Goal: Use online tool/utility: Utilize a website feature to perform a specific function

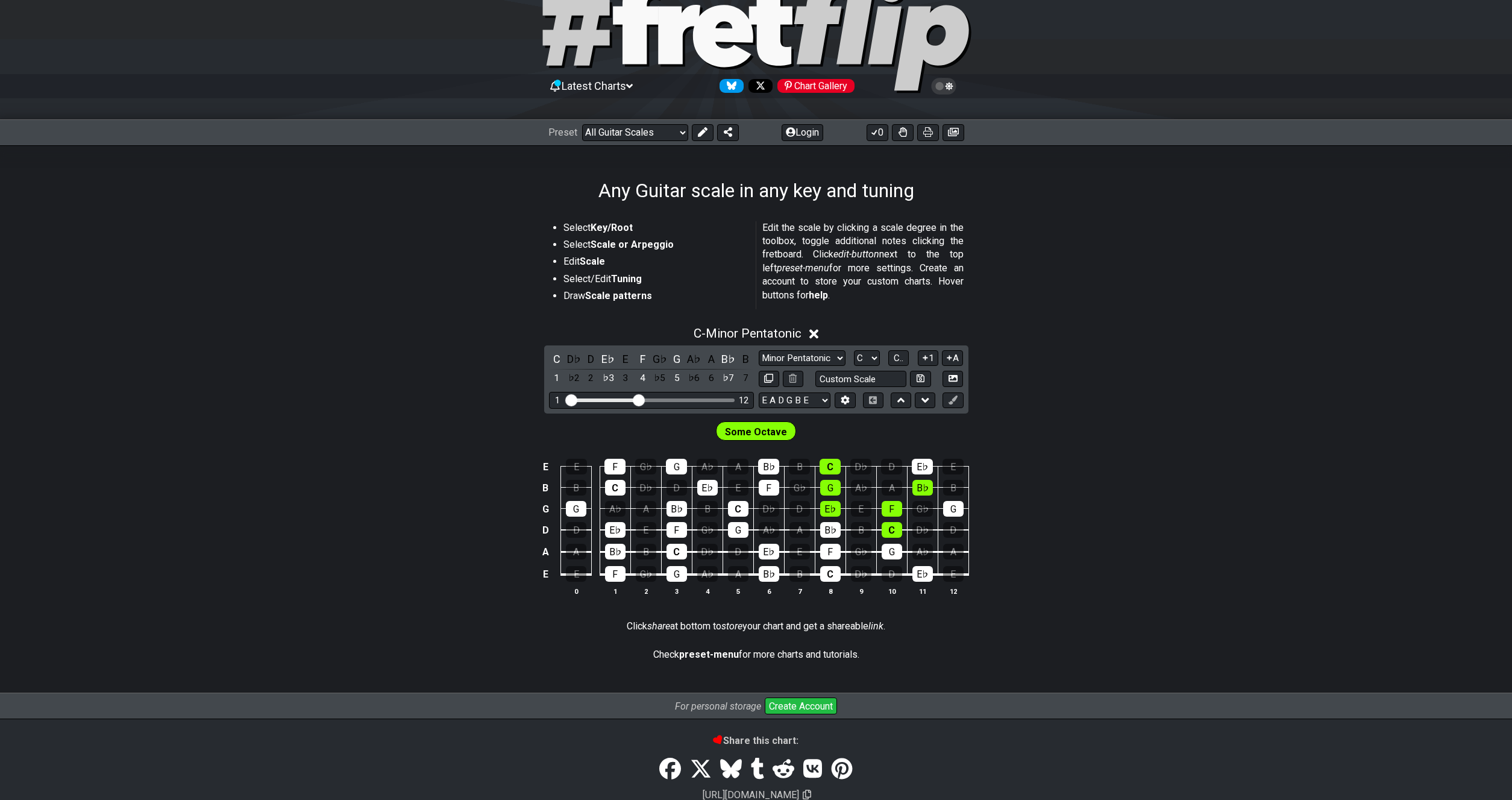
scroll to position [62, 0]
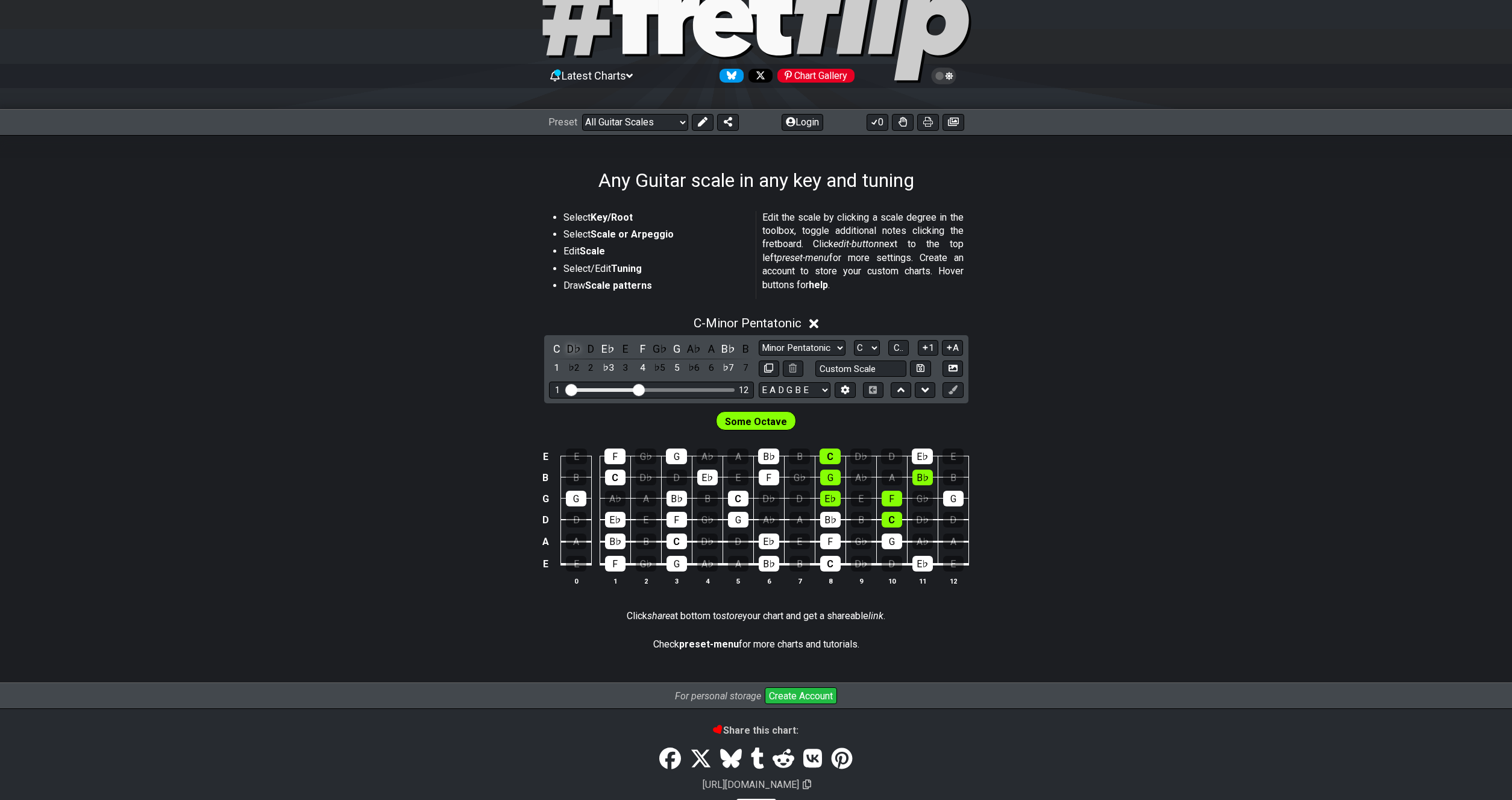
click at [575, 349] on div "D♭" at bounding box center [574, 349] width 16 height 16
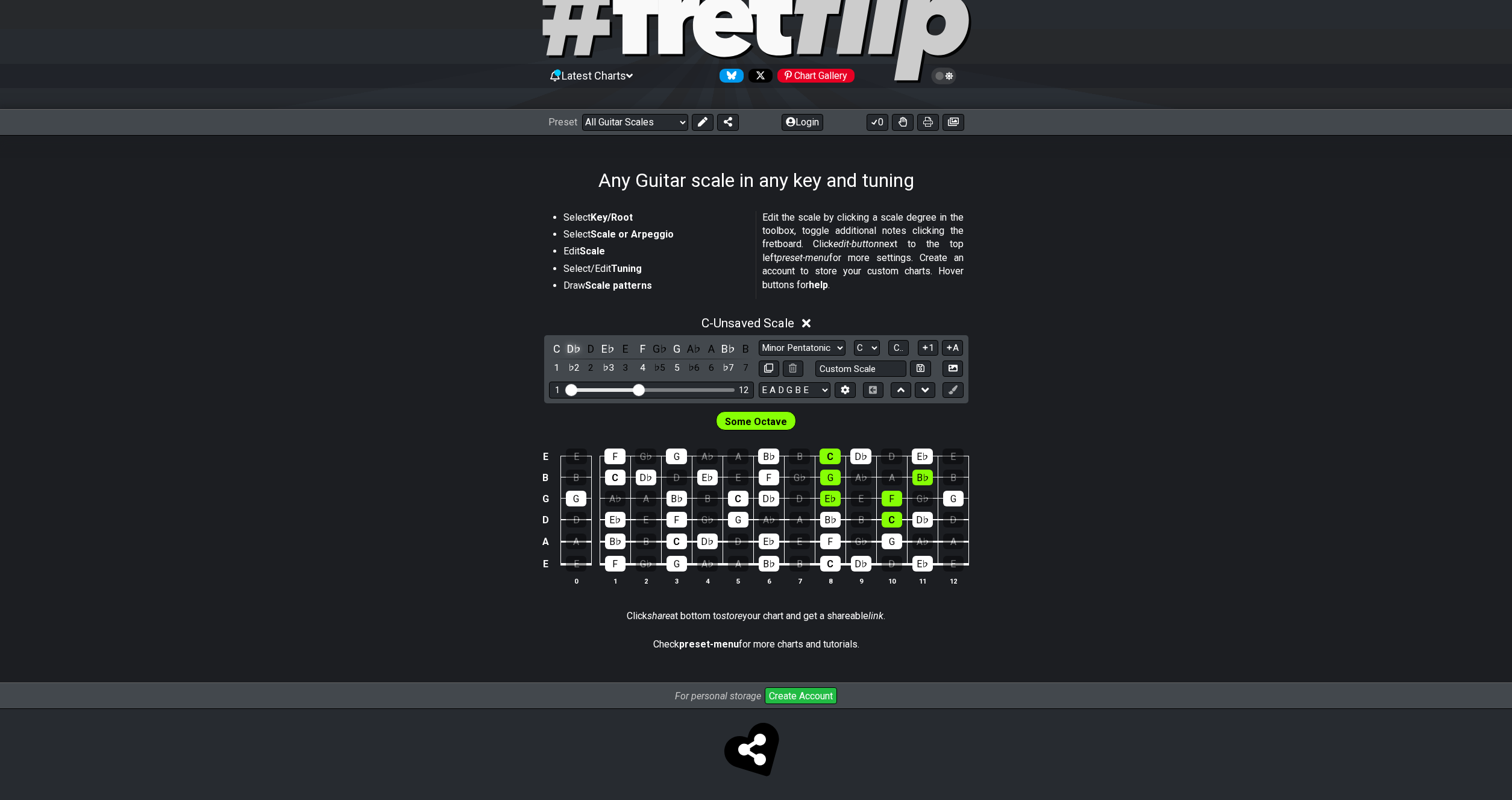
click at [576, 348] on div "D♭" at bounding box center [574, 349] width 16 height 16
click at [576, 348] on div "C♯" at bounding box center [574, 349] width 16 height 16
click at [610, 350] on div "E♭" at bounding box center [608, 349] width 16 height 16
drag, startPoint x: 572, startPoint y: 344, endPoint x: 590, endPoint y: 346, distance: 18.1
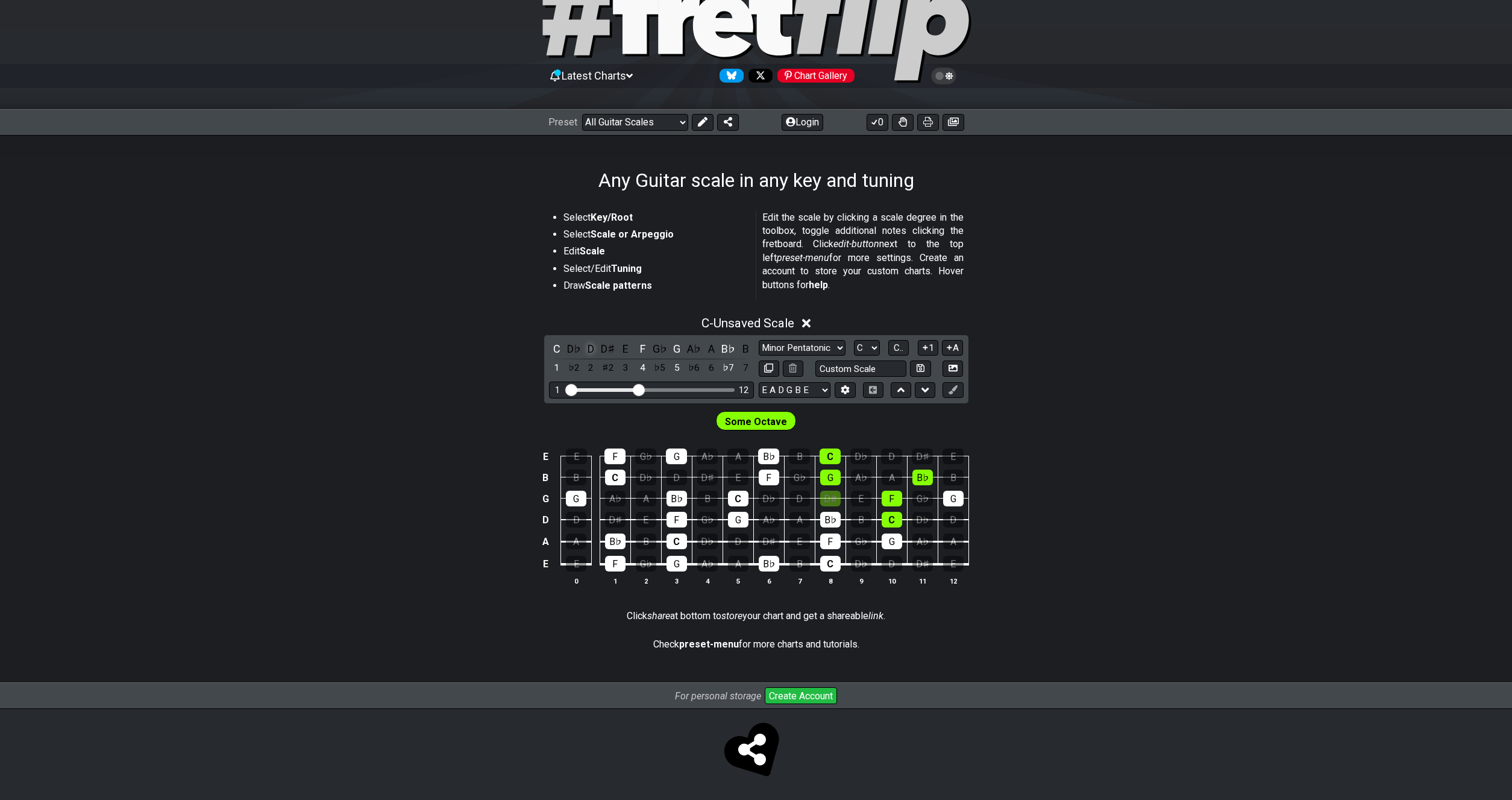
click at [572, 344] on div "D♭" at bounding box center [574, 349] width 16 height 16
click at [591, 347] on div "D" at bounding box center [591, 349] width 16 height 16
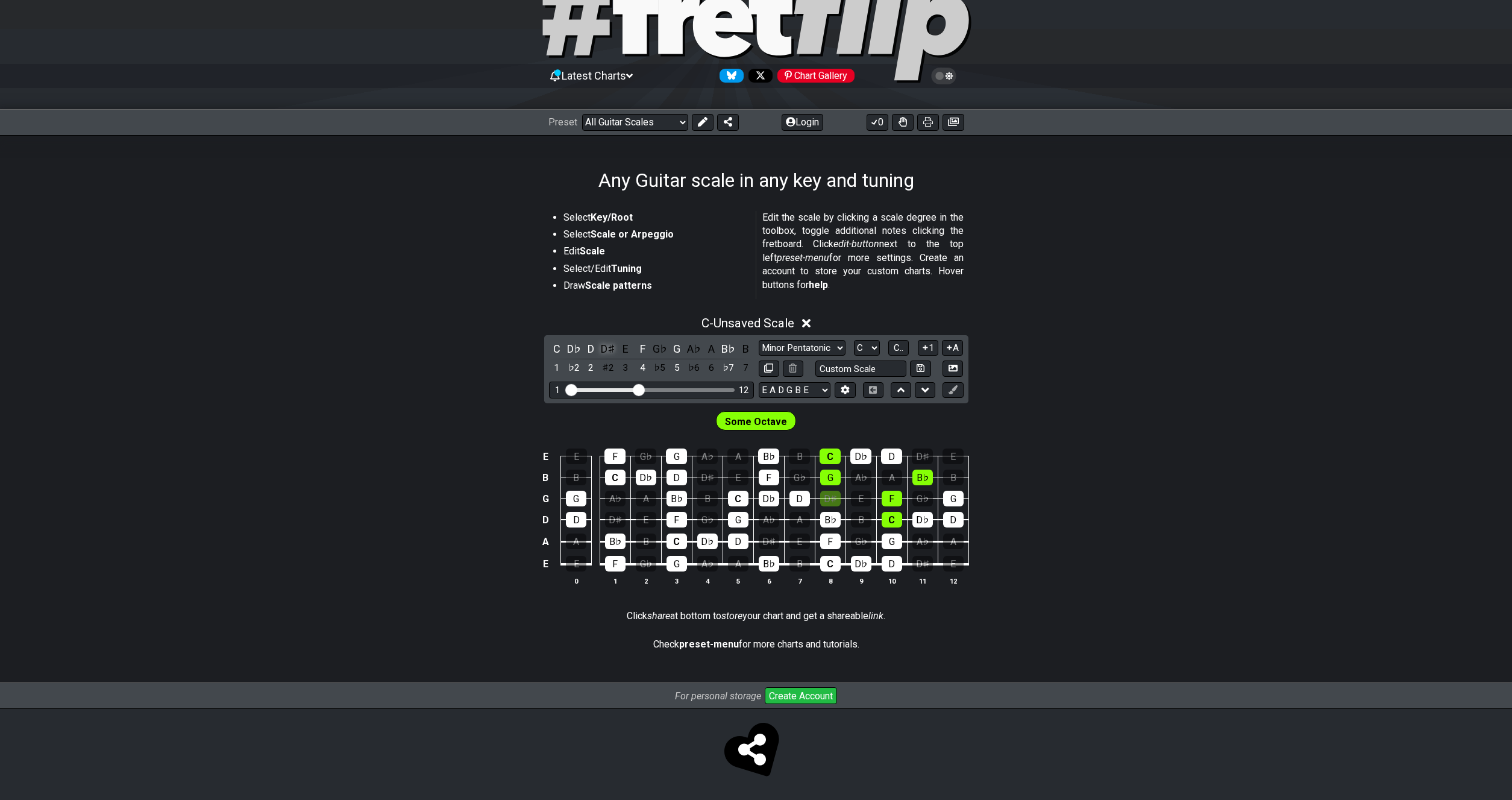
click at [608, 349] on div "D♯" at bounding box center [608, 349] width 16 height 16
click at [623, 349] on div "E" at bounding box center [625, 349] width 16 height 16
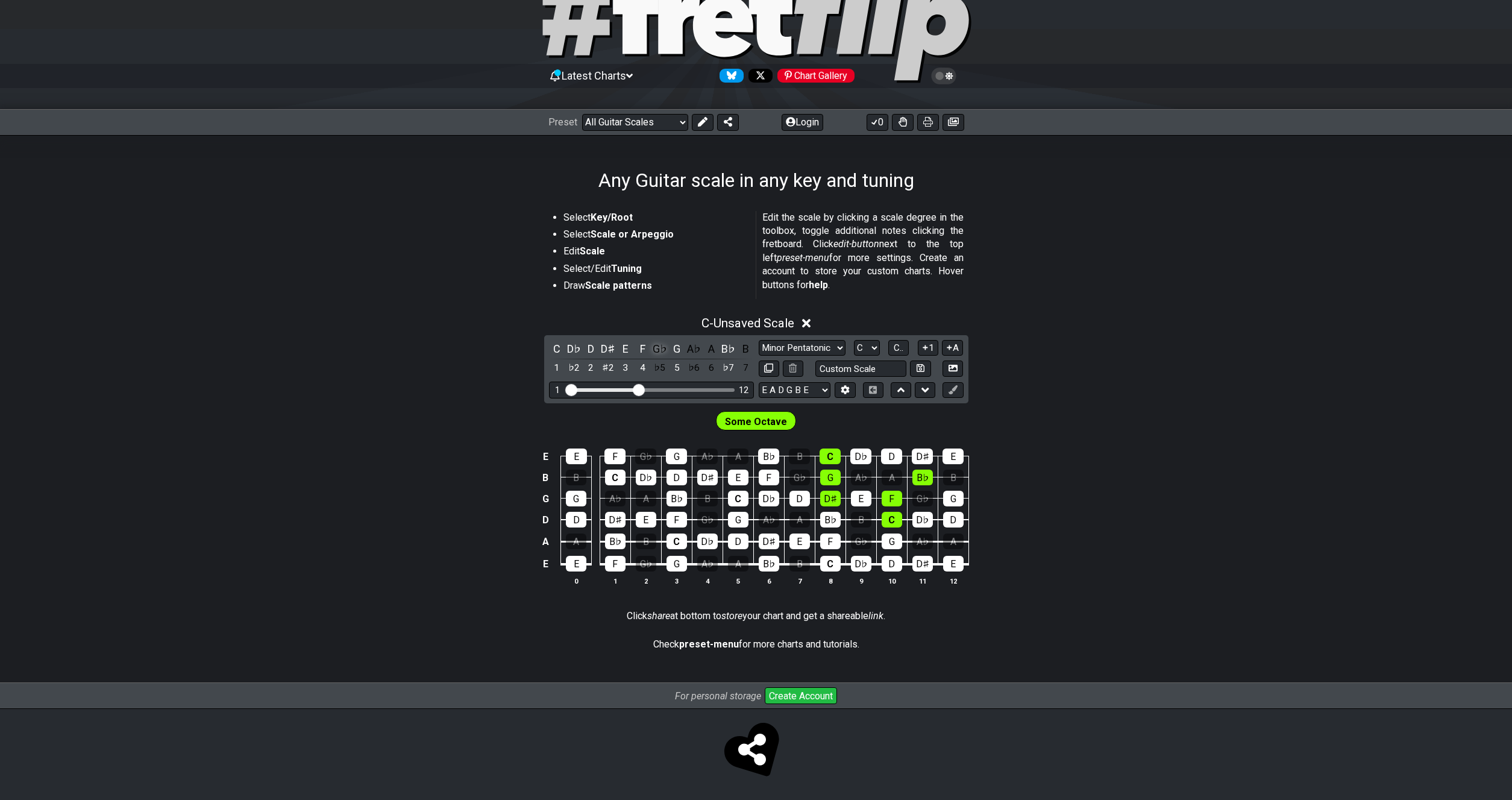
click at [653, 349] on div "G♭" at bounding box center [660, 349] width 16 height 16
click at [810, 324] on icon at bounding box center [807, 324] width 9 height 9
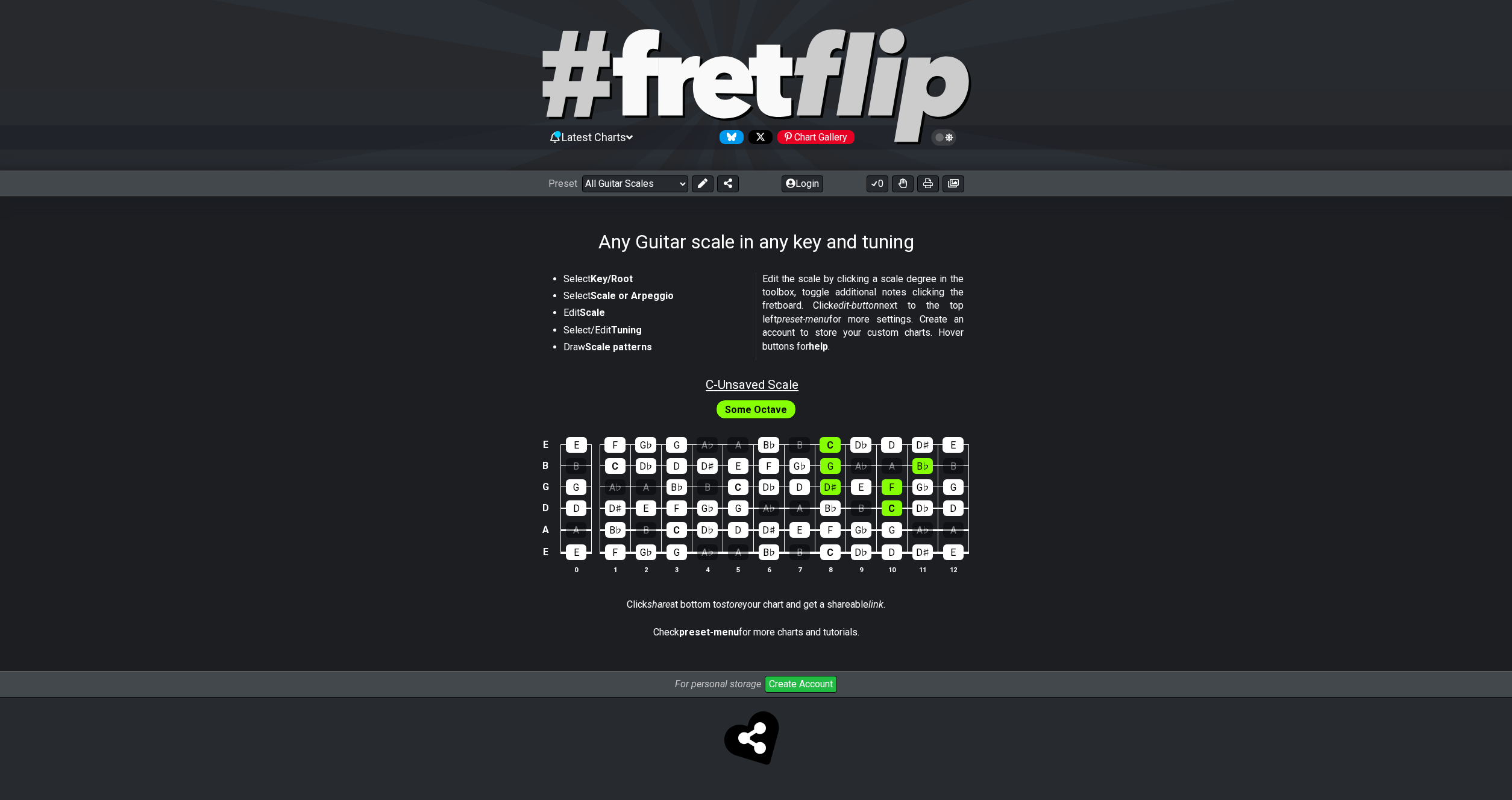
click at [766, 385] on span "C - Unsaved Scale" at bounding box center [751, 385] width 93 height 14
select select "C"
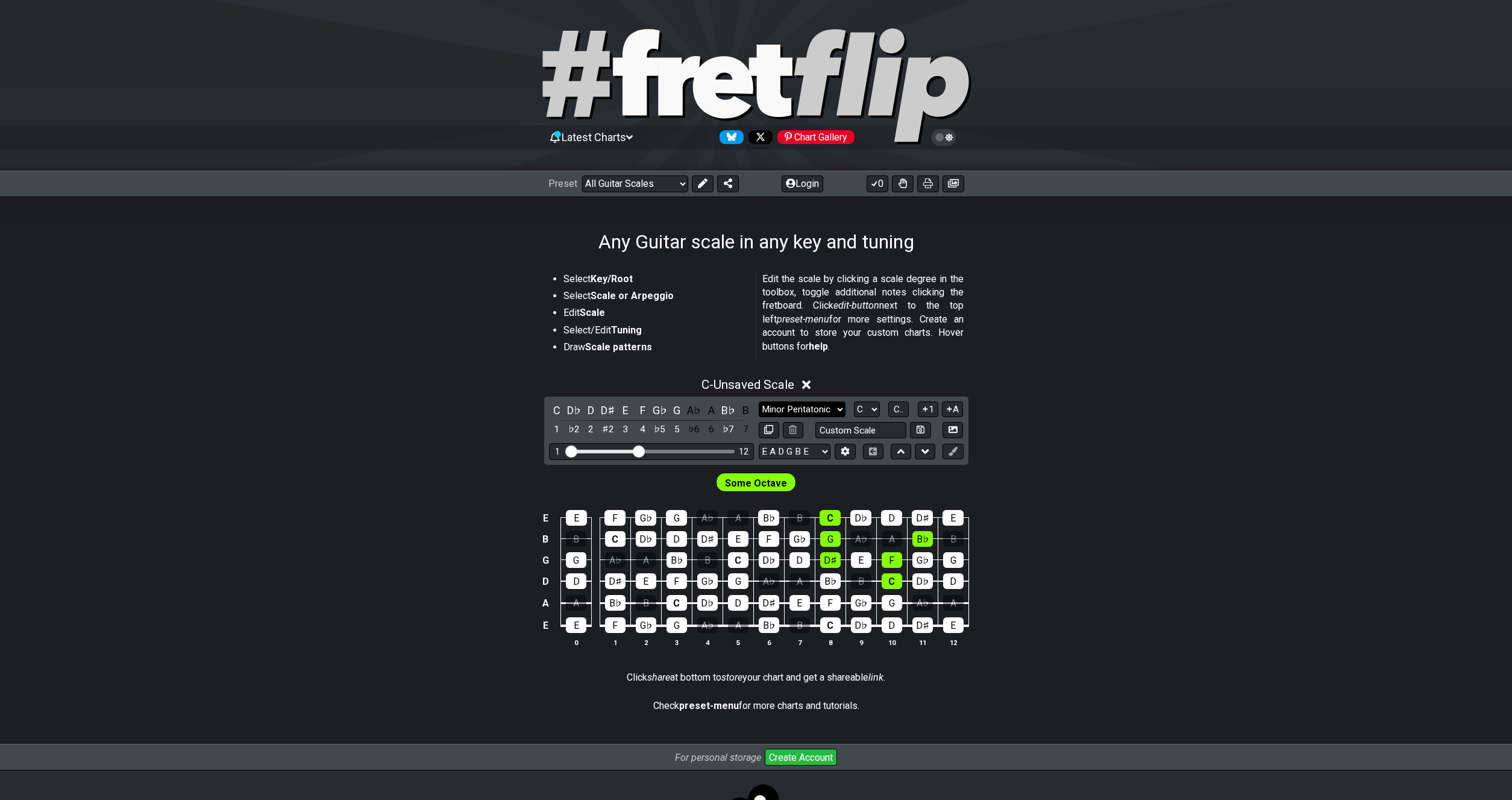
click at [758, 402] on select "Minor Pentatonic Root Minor Pentatonic Major Pentatonic Minor Blues Major Blues…" at bounding box center [802, 410] width 87 height 16
select select "Major Pentatonic"
click option "Major Pentatonic" at bounding box center [0, 0] width 0 height 0
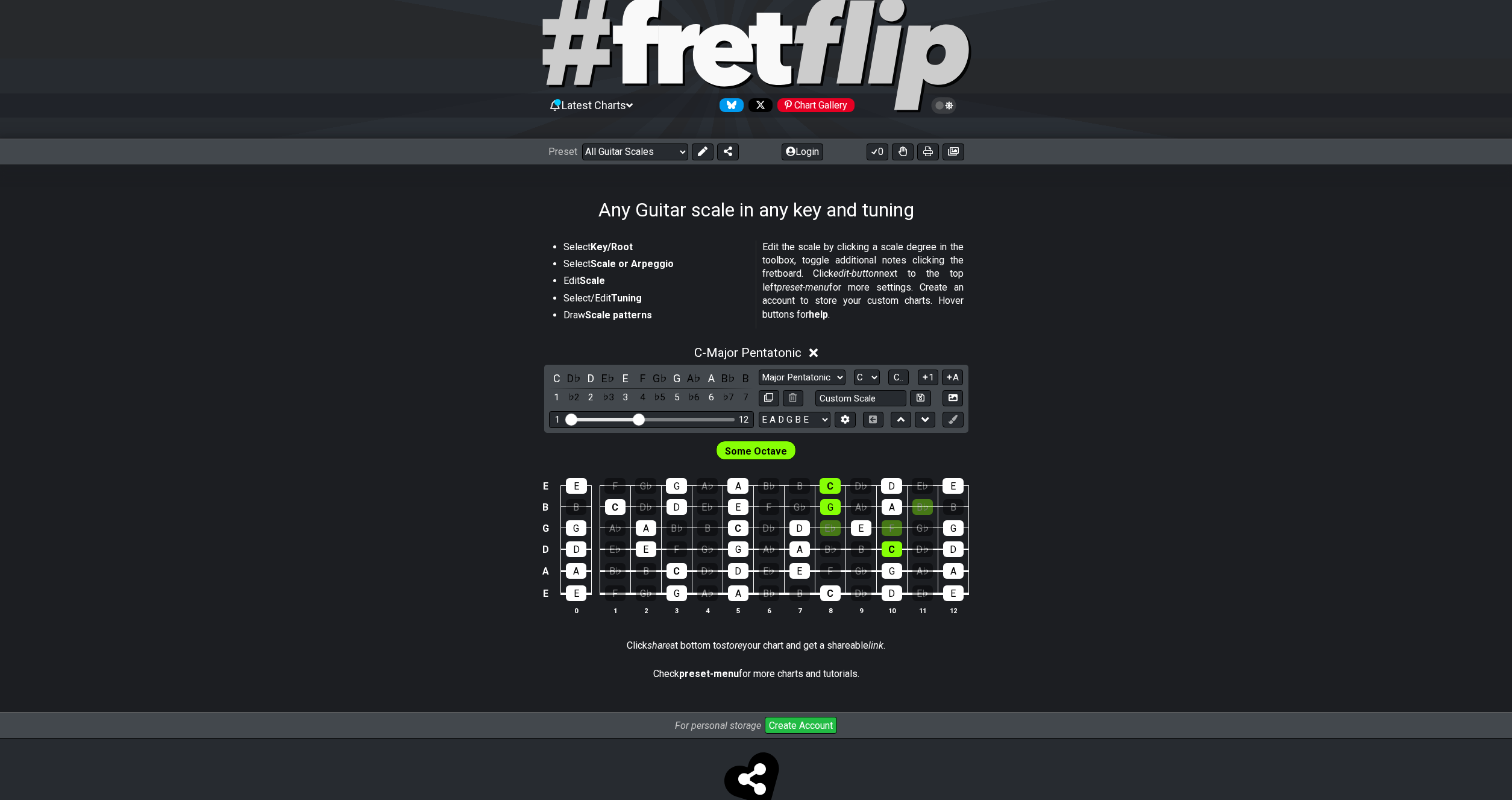
scroll to position [62, 0]
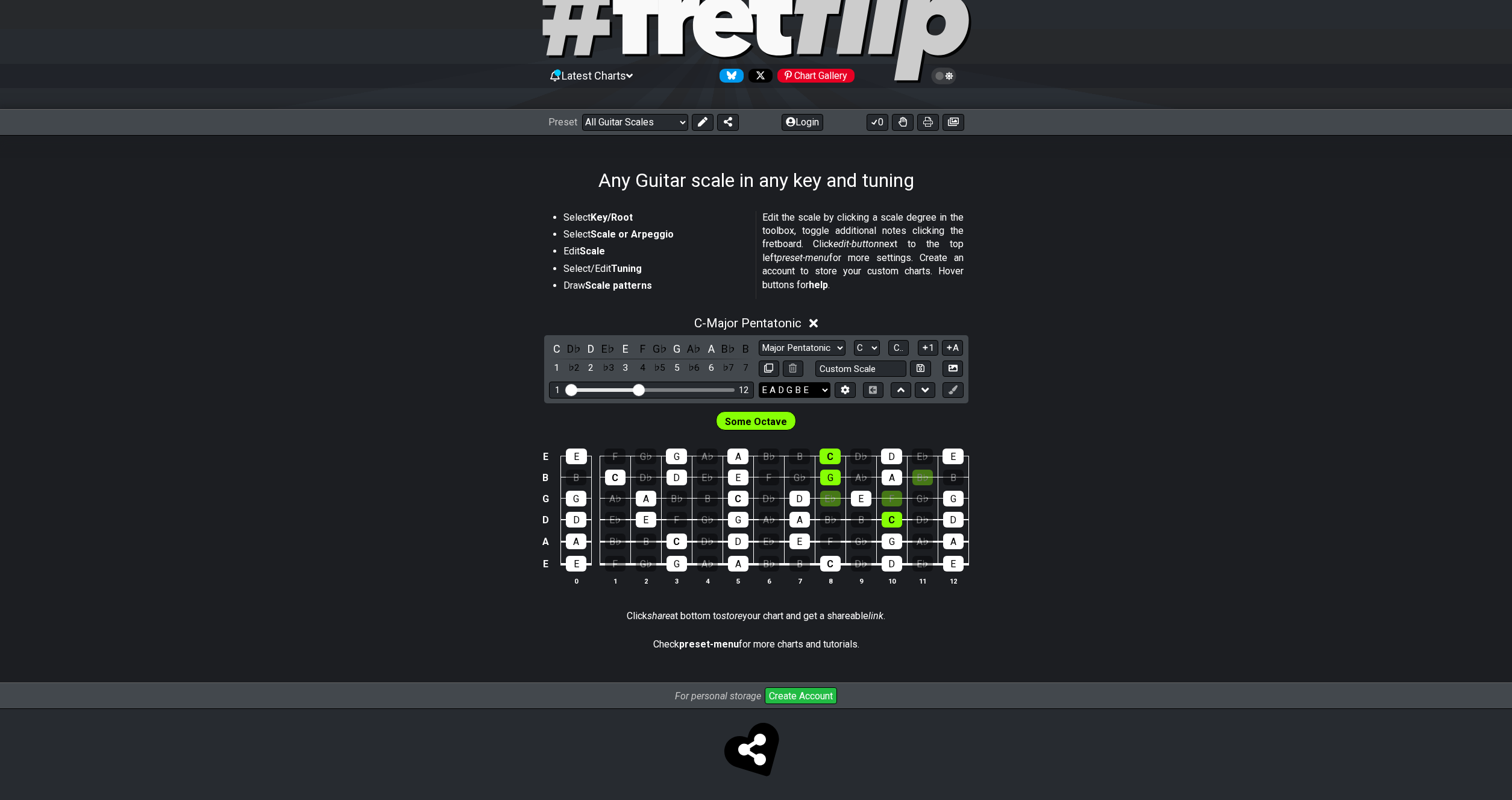
click at [758, 382] on select "E A D G B E E A D G B E E A D G B E B E A D F♯ B A D G C E A D A D G B E E♭ A♭ …" at bounding box center [794, 390] width 72 height 16
select select "Eb Ab Db Gb Bb Eb"
click option "E♭ A♭ D♭ G♭ B♭ E♭" at bounding box center [0, 0] width 0 height 0
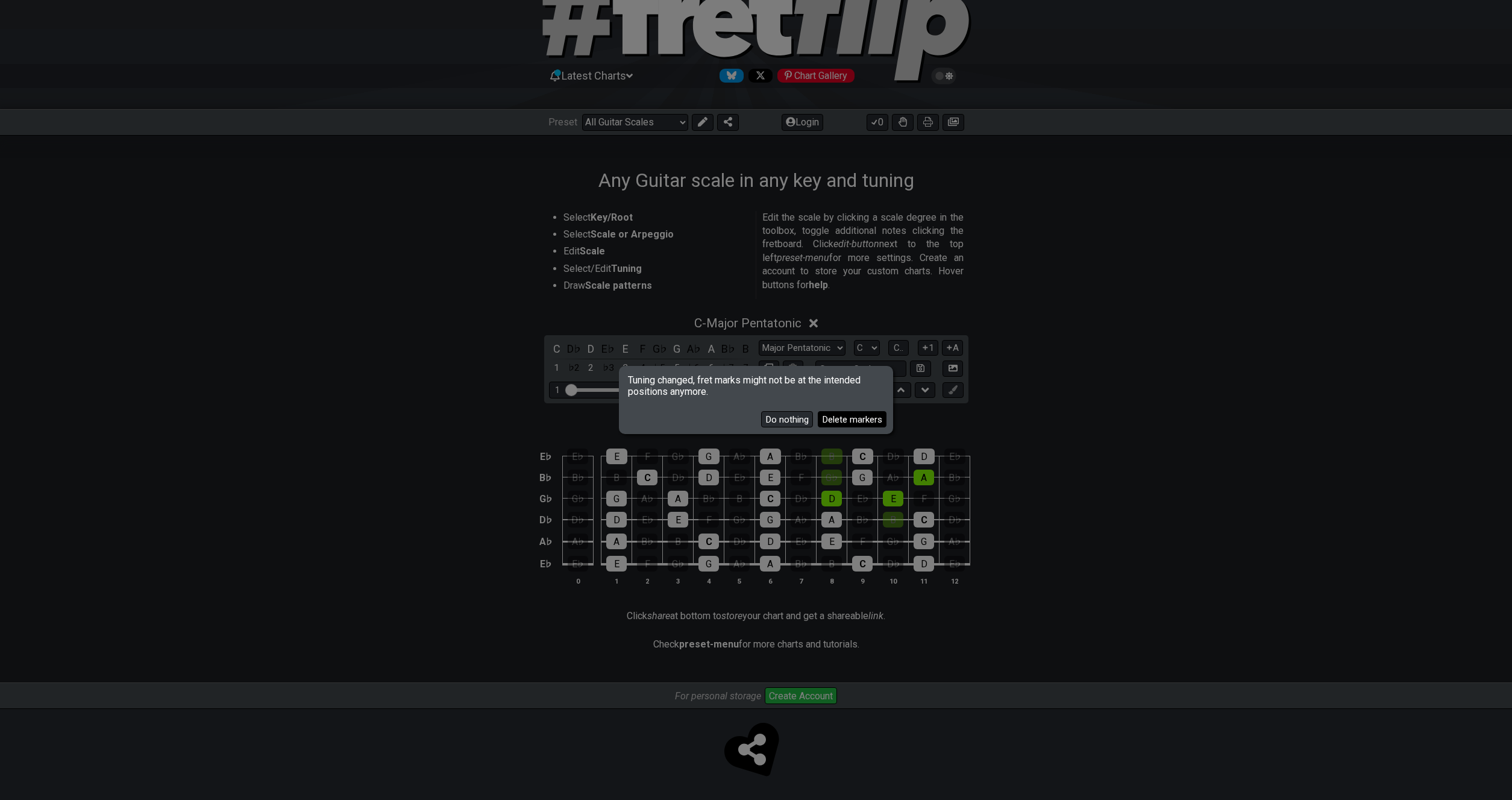
click at [847, 424] on button "Delete markers" at bounding box center [852, 419] width 69 height 16
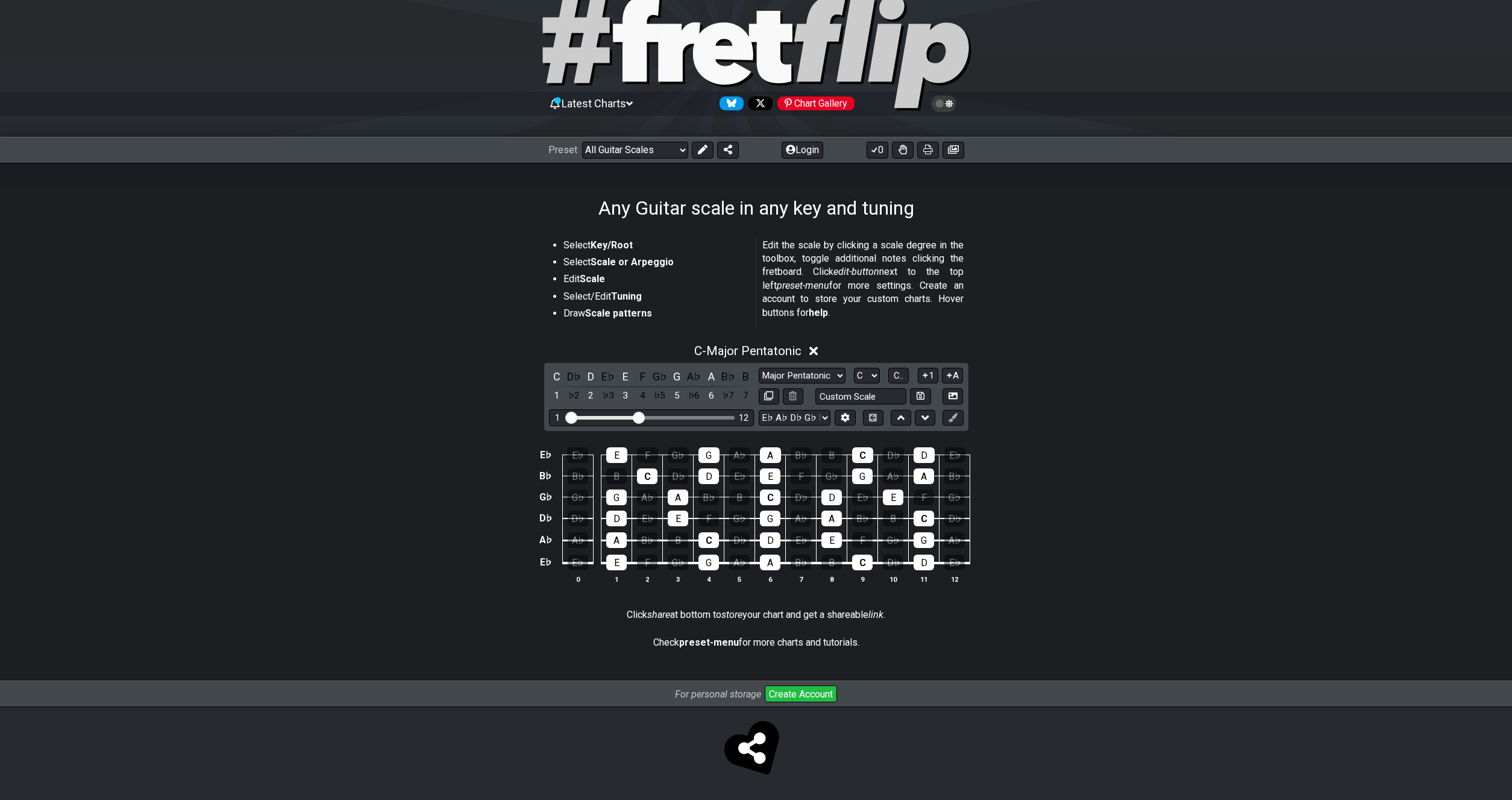
scroll to position [34, 0]
drag, startPoint x: 640, startPoint y: 413, endPoint x: 734, endPoint y: 422, distance: 94.4
click at [732, 417] on input "Visible fret range" at bounding box center [652, 417] width 171 height 0
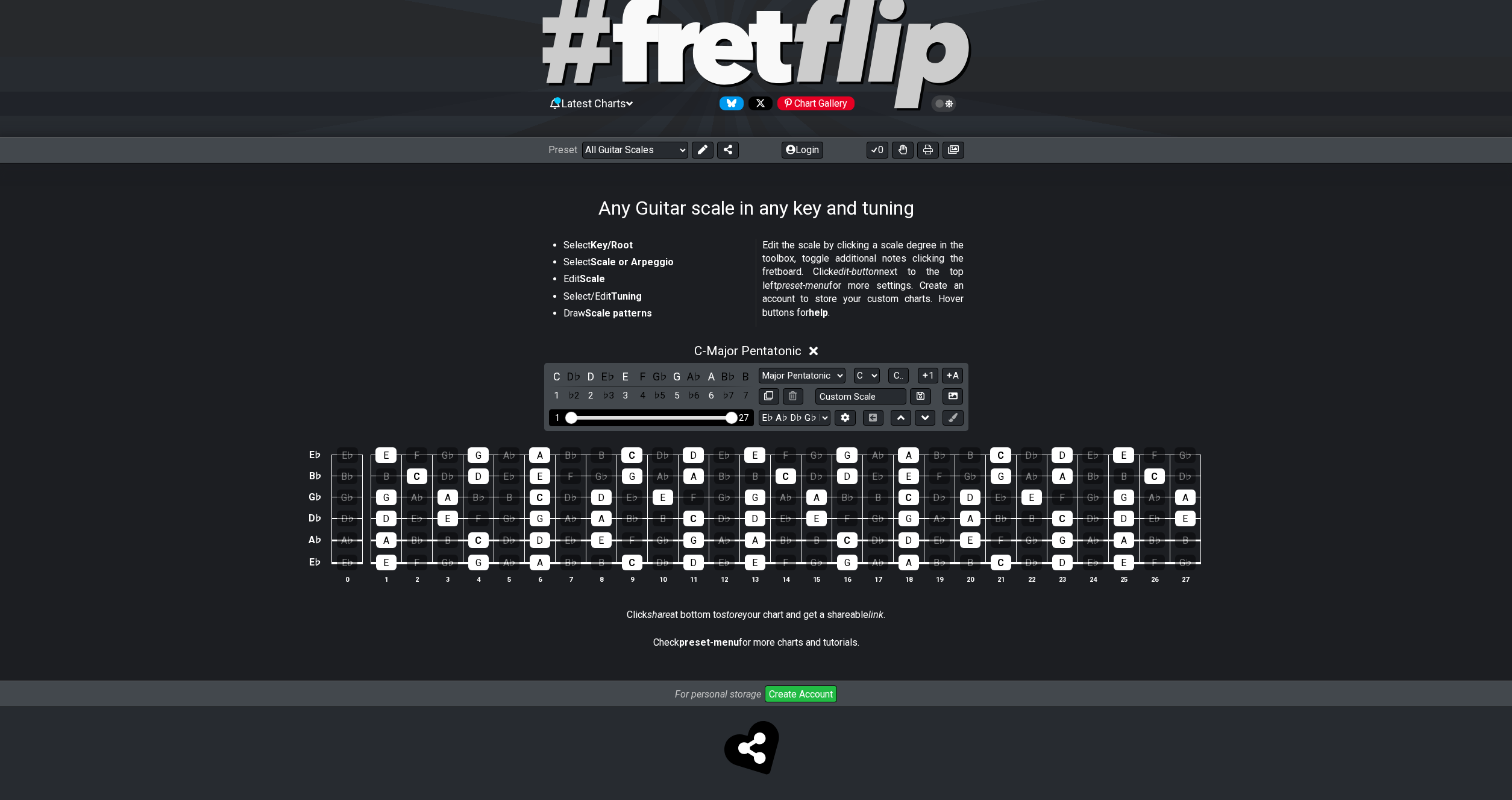
drag, startPoint x: 737, startPoint y: 414, endPoint x: 720, endPoint y: 412, distance: 17.1
click at [721, 412] on div "1 27" at bounding box center [651, 417] width 205 height 16
drag, startPoint x: 725, startPoint y: 414, endPoint x: 654, endPoint y: 411, distance: 71.1
click at [654, 411] on div "1 27" at bounding box center [651, 417] width 205 height 16
drag, startPoint x: 737, startPoint y: 418, endPoint x: 659, endPoint y: 418, distance: 78.0
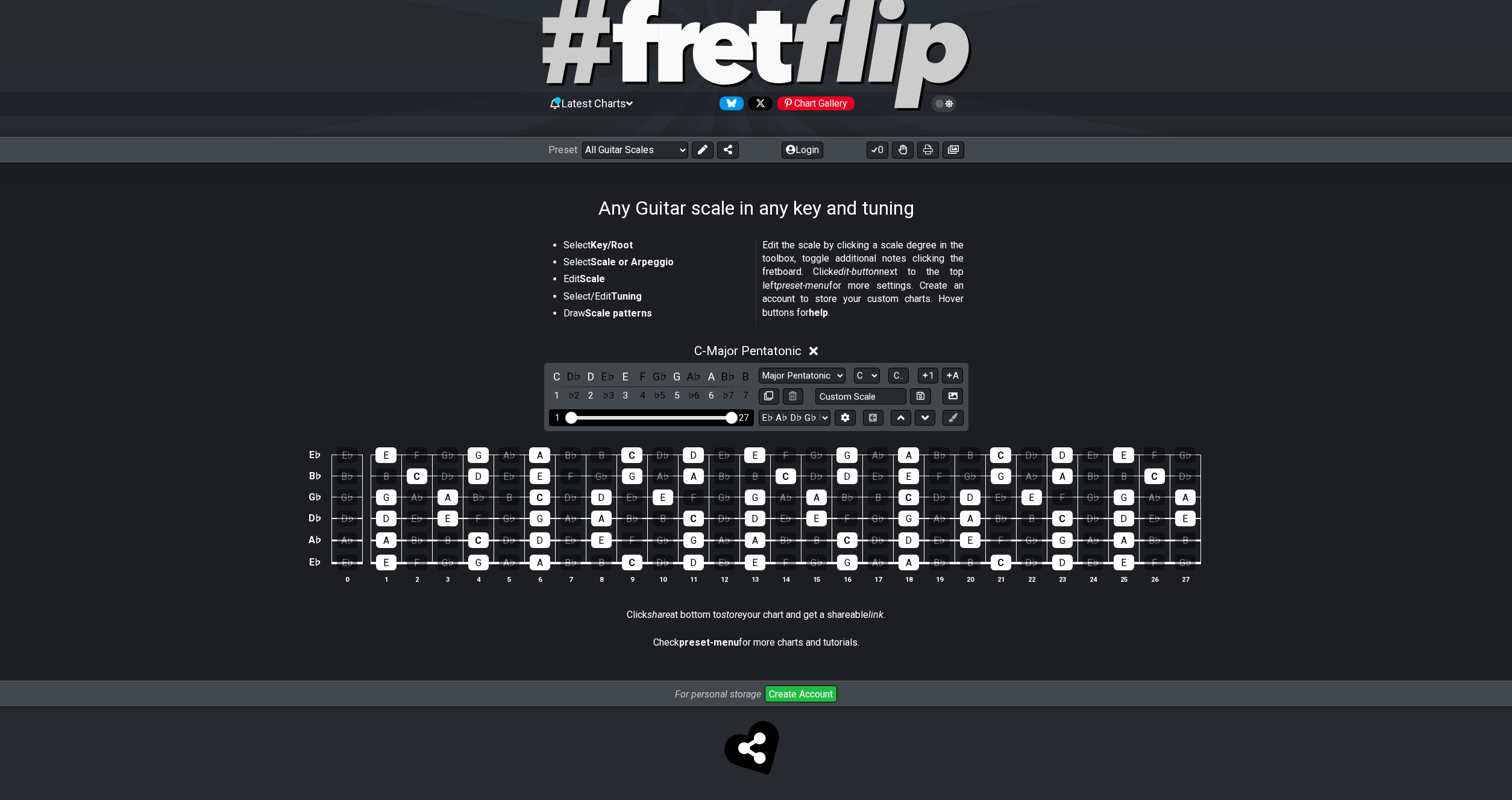
click at [661, 419] on div "1 27" at bounding box center [651, 417] width 205 height 16
click at [638, 417] on div "Visible fret range" at bounding box center [652, 417] width 167 height 4
drag, startPoint x: 625, startPoint y: 415, endPoint x: 598, endPoint y: 411, distance: 27.3
click at [608, 412] on div "1 27" at bounding box center [651, 417] width 205 height 16
click at [568, 410] on div "1 27" at bounding box center [651, 417] width 205 height 16
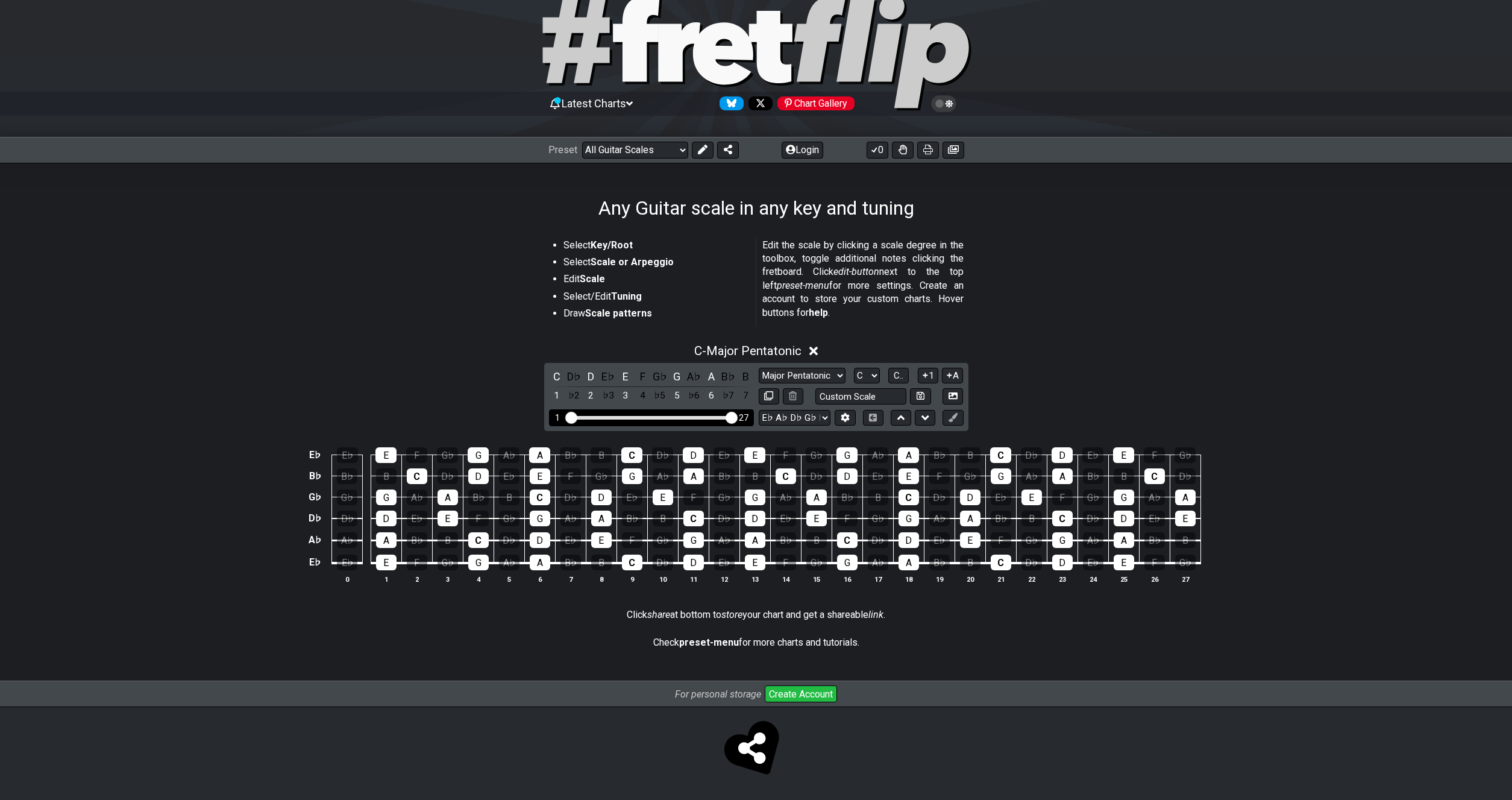
drag, startPoint x: 572, startPoint y: 413, endPoint x: 592, endPoint y: 416, distance: 20.2
click at [573, 417] on input "Visible fret range" at bounding box center [652, 417] width 171 height 0
drag, startPoint x: 604, startPoint y: 418, endPoint x: 705, endPoint y: 420, distance: 101.0
click at [699, 422] on div "1 27" at bounding box center [651, 417] width 205 height 16
drag, startPoint x: 721, startPoint y: 415, endPoint x: 649, endPoint y: 414, distance: 72.0
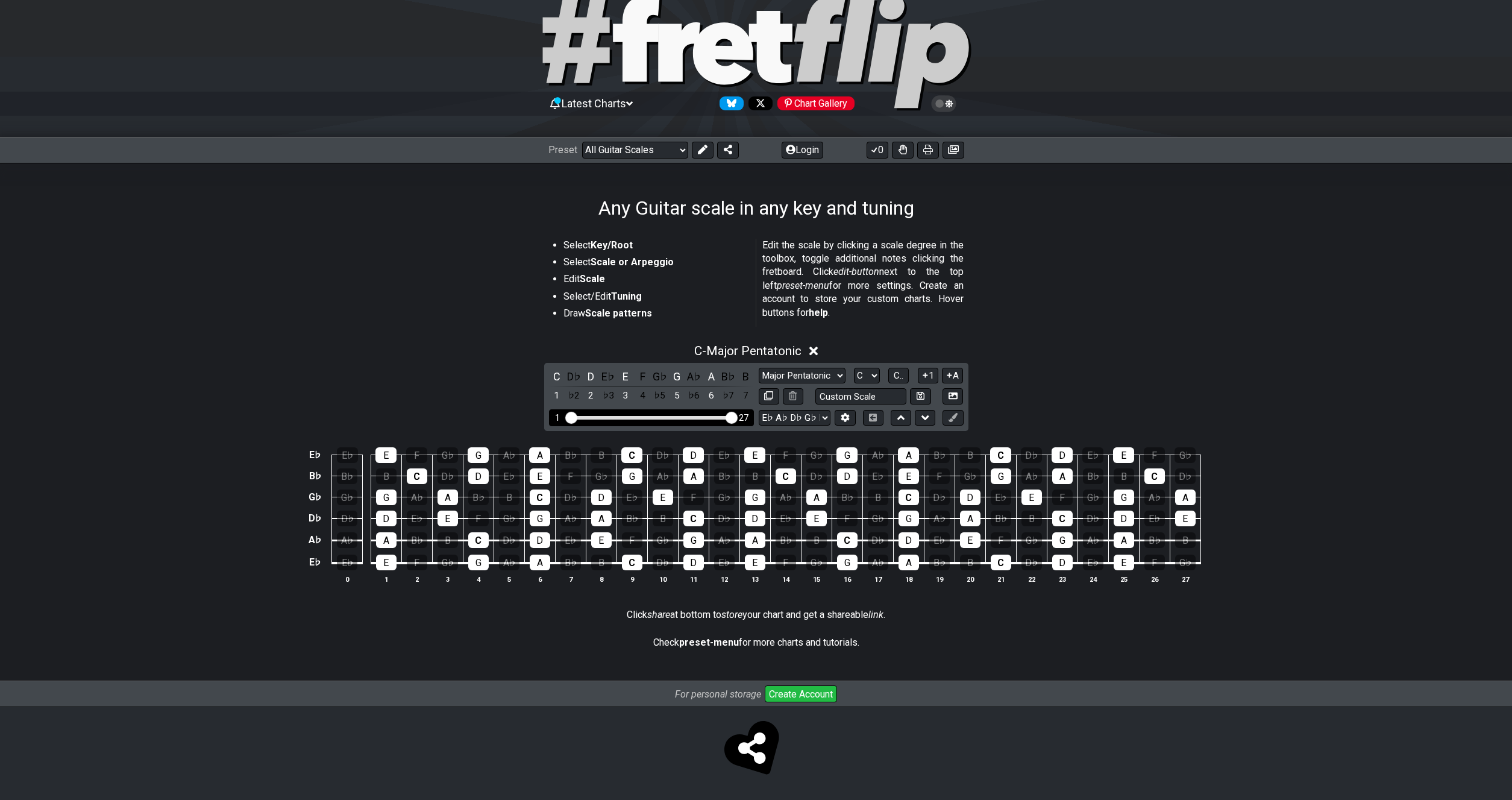
click at [658, 415] on div "1 27" at bounding box center [651, 417] width 205 height 16
